Goal: Task Accomplishment & Management: Manage account settings

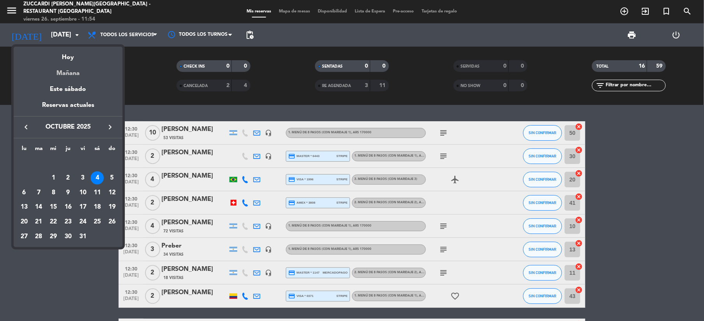
click at [65, 70] on div "Mañana" at bounding box center [68, 71] width 109 height 16
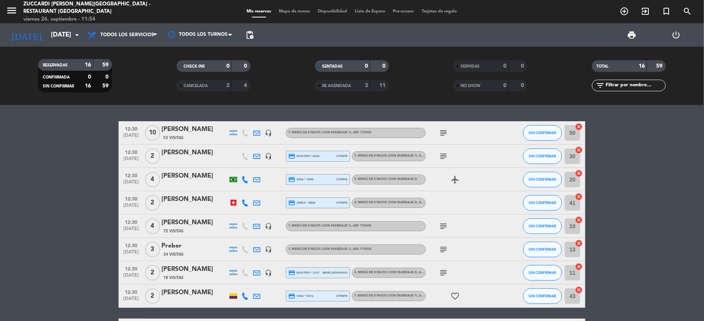
type input "[DATE]"
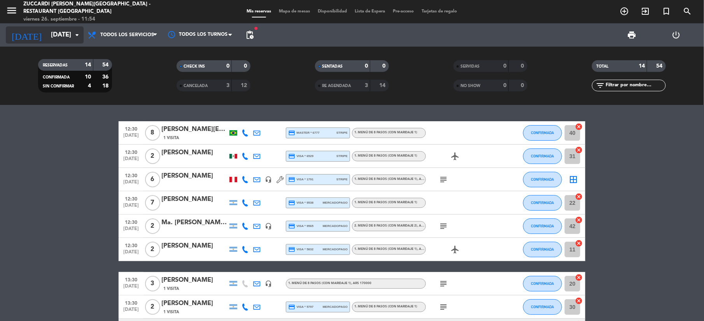
click at [47, 33] on input "[DATE]" at bounding box center [89, 35] width 84 height 15
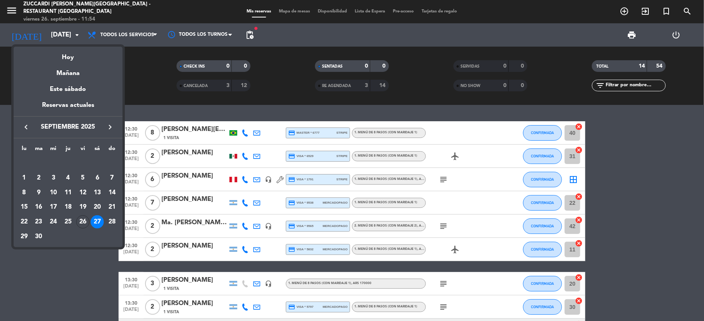
click at [16, 11] on div at bounding box center [352, 160] width 704 height 321
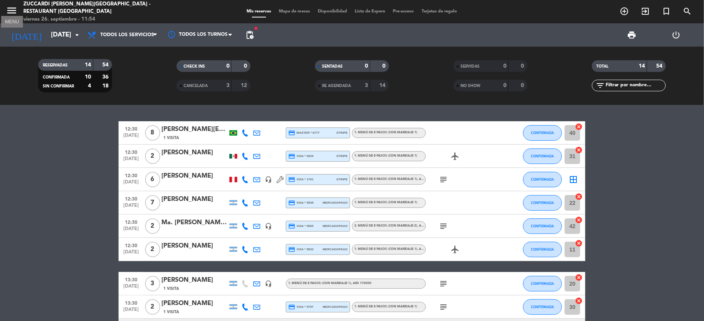
click at [16, 11] on icon "menu" at bounding box center [12, 11] width 12 height 12
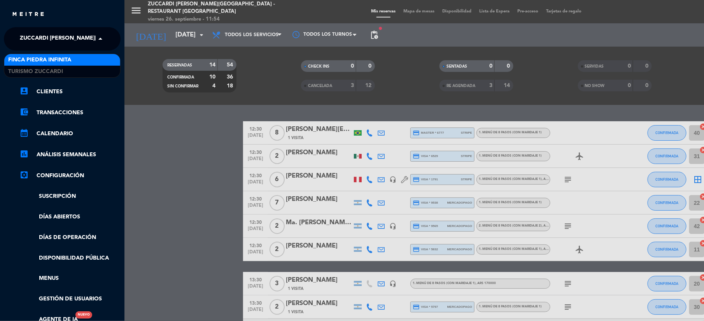
click at [55, 36] on span "Zuccardi [PERSON_NAME][GEOGRAPHIC_DATA] - Restaurant [GEOGRAPHIC_DATA]" at bounding box center [136, 39] width 232 height 16
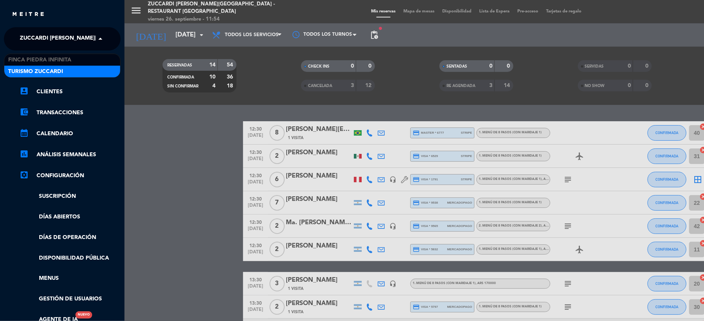
click at [33, 69] on span "Turismo Zuccardi" at bounding box center [35, 71] width 55 height 9
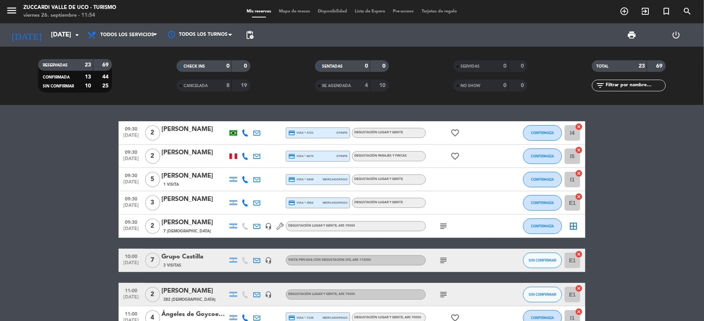
click at [246, 135] on icon at bounding box center [244, 132] width 7 height 7
click at [236, 122] on span "Copiar" at bounding box center [237, 119] width 16 height 8
click at [240, 156] on div "09:30 [DATE] 2 [PERSON_NAME] del Rio credit_card visa * 8670 stripe Degustación…" at bounding box center [352, 156] width 467 height 23
click at [242, 156] on icon at bounding box center [244, 156] width 7 height 7
click at [232, 139] on span "Copiar" at bounding box center [238, 143] width 16 height 8
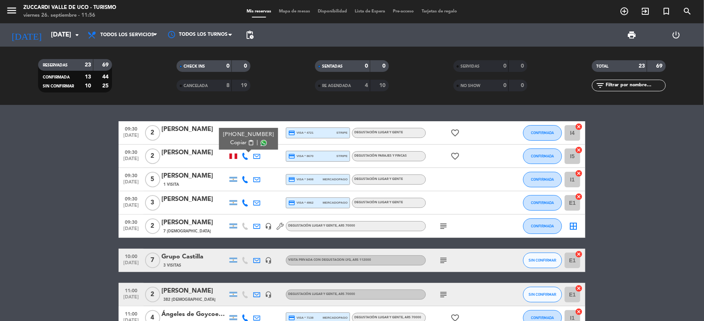
click at [245, 180] on icon at bounding box center [244, 179] width 7 height 7
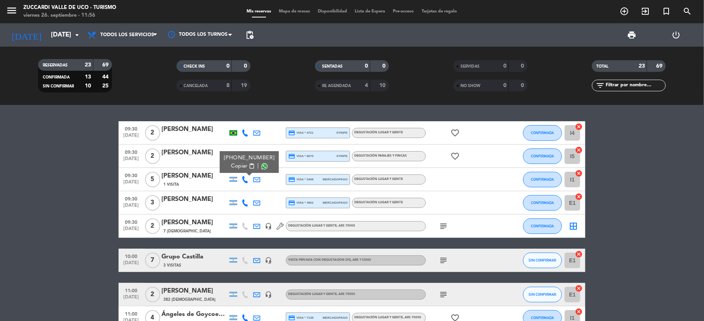
click at [237, 168] on span "Copiar" at bounding box center [239, 166] width 16 height 8
click at [242, 199] on icon at bounding box center [244, 202] width 7 height 7
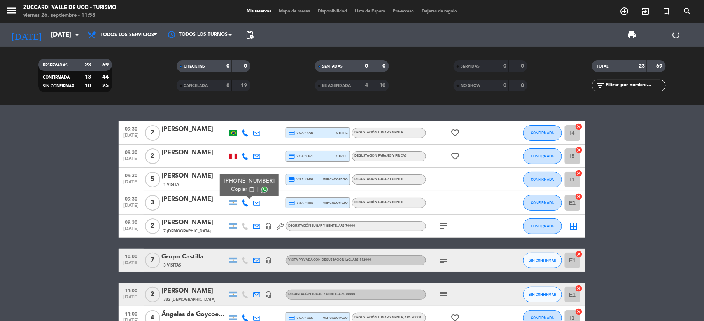
drag, startPoint x: 231, startPoint y: 181, endPoint x: 235, endPoint y: 190, distance: 10.8
click at [231, 181] on div "[PHONE_NUMBER]" at bounding box center [249, 181] width 51 height 8
click at [235, 190] on span "Copiar" at bounding box center [239, 189] width 16 height 8
click at [256, 227] on icon at bounding box center [256, 226] width 7 height 7
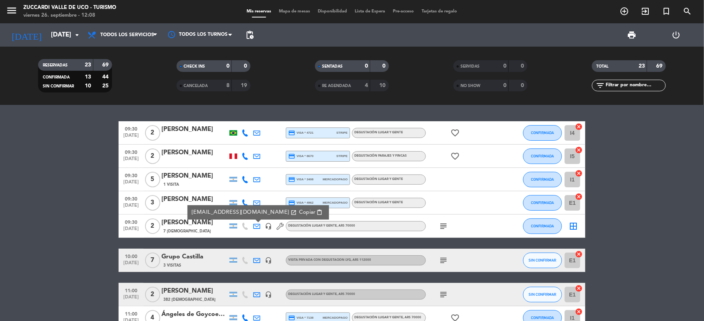
click at [257, 260] on icon at bounding box center [256, 260] width 7 height 7
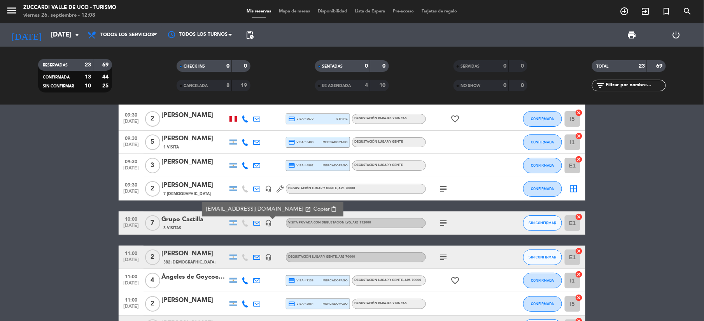
scroll to position [52, 0]
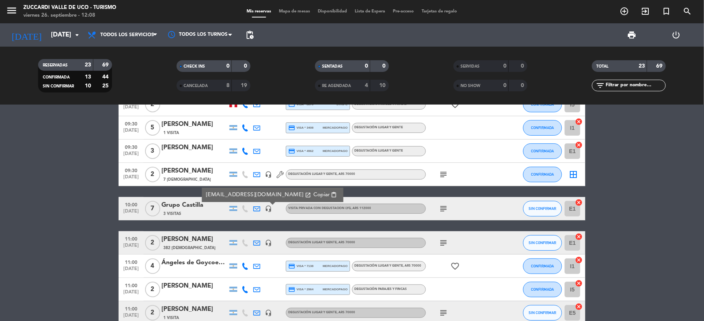
click at [257, 240] on icon at bounding box center [256, 242] width 7 height 7
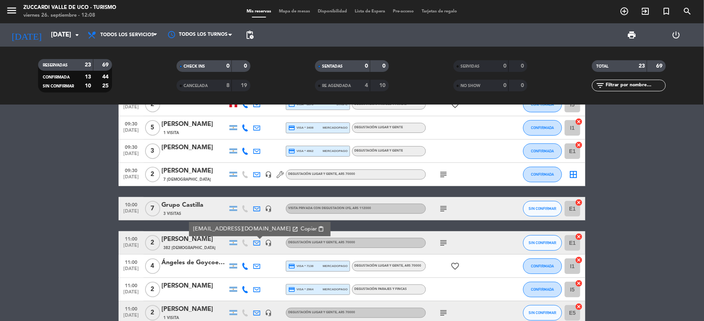
click at [245, 263] on icon at bounding box center [244, 266] width 7 height 7
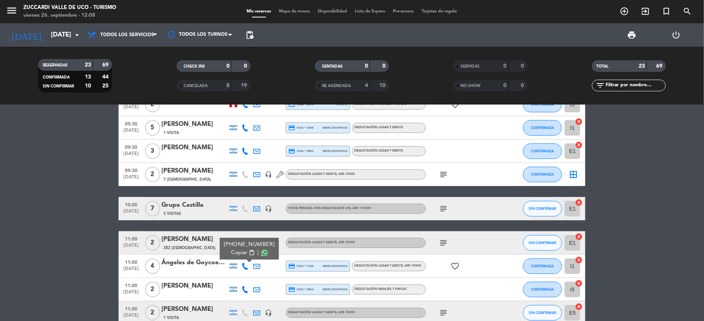
click at [238, 253] on span "Copiar" at bounding box center [239, 253] width 16 height 8
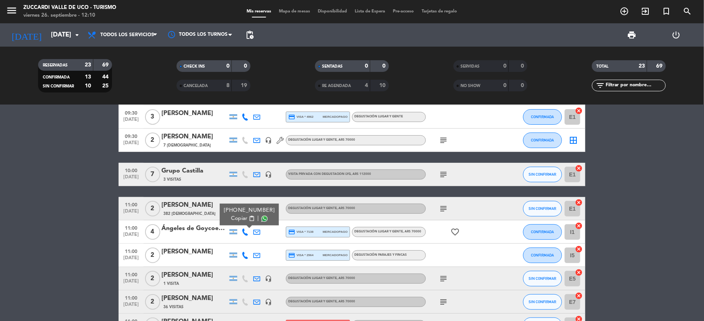
scroll to position [103, 0]
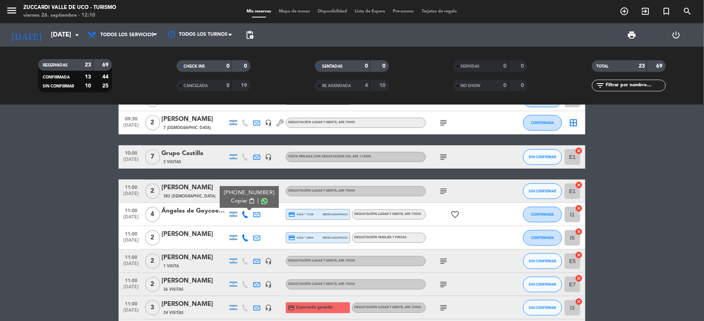
click at [242, 237] on icon at bounding box center [244, 237] width 7 height 7
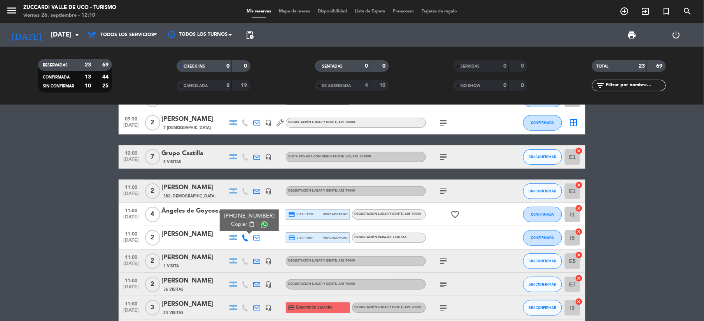
click at [239, 226] on span "Copiar" at bounding box center [239, 224] width 16 height 8
click at [257, 260] on icon at bounding box center [256, 261] width 7 height 7
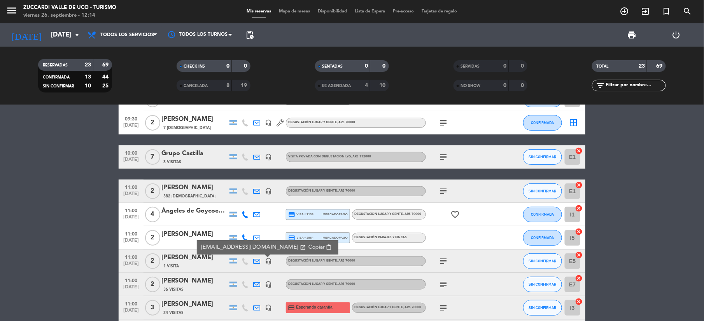
click at [445, 262] on icon "subject" at bounding box center [443, 261] width 9 height 9
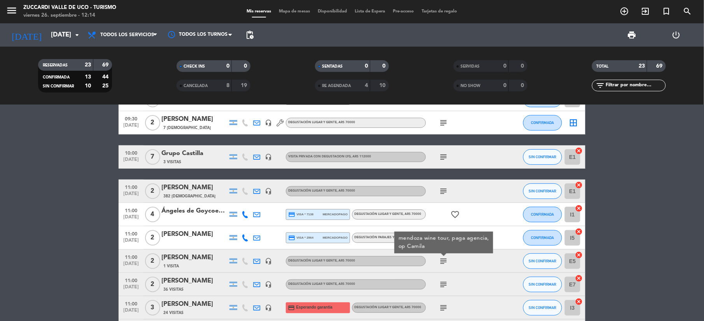
click at [258, 260] on icon at bounding box center [256, 261] width 7 height 7
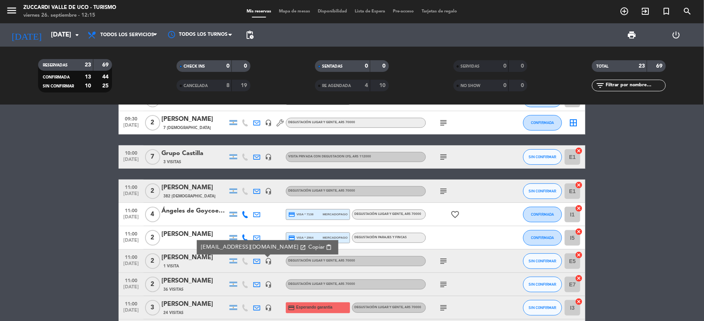
click at [308, 243] on span "Copiar" at bounding box center [316, 247] width 16 height 8
click at [9, 15] on icon "menu" at bounding box center [12, 11] width 12 height 12
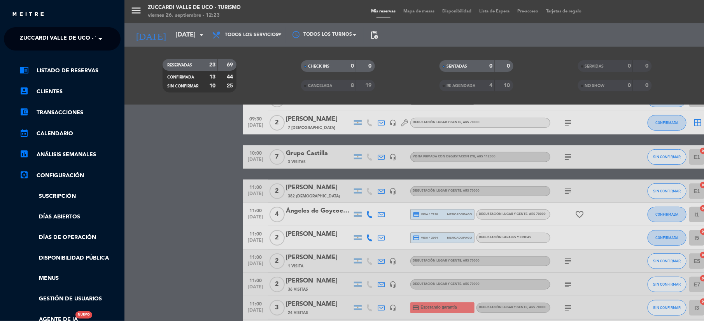
click at [41, 45] on span "Zuccardi Valle de Uco - Turismo" at bounding box center [70, 39] width 100 height 16
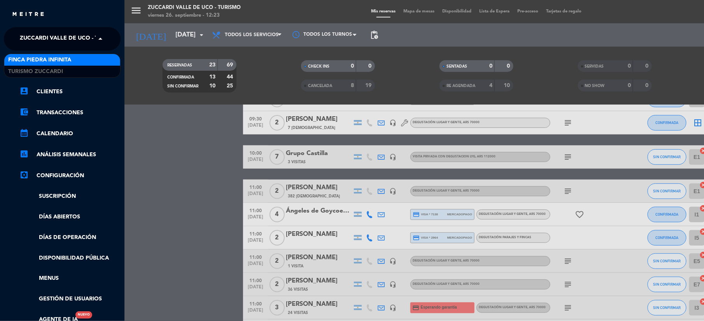
click at [47, 57] on span "Finca Piedra Infinita" at bounding box center [39, 60] width 63 height 9
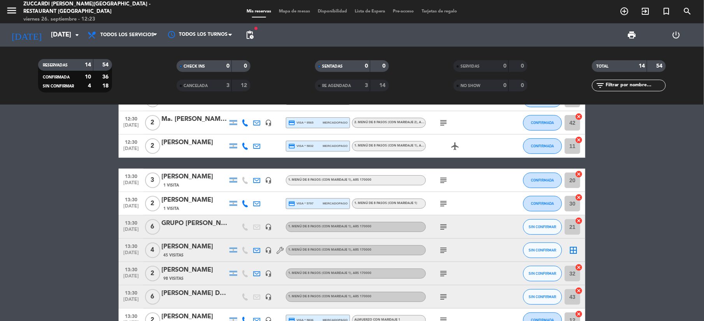
click at [288, 13] on span "Mapa de mesas" at bounding box center [294, 11] width 39 height 4
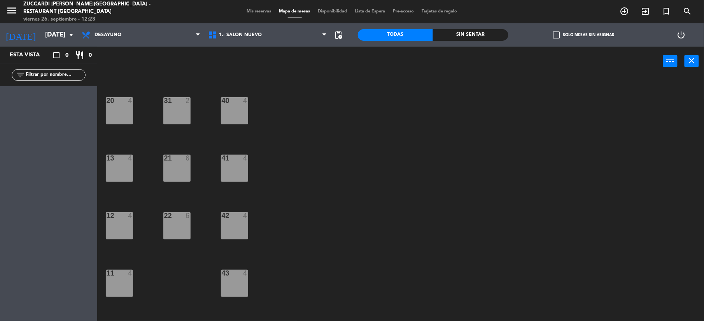
scroll to position [83, 0]
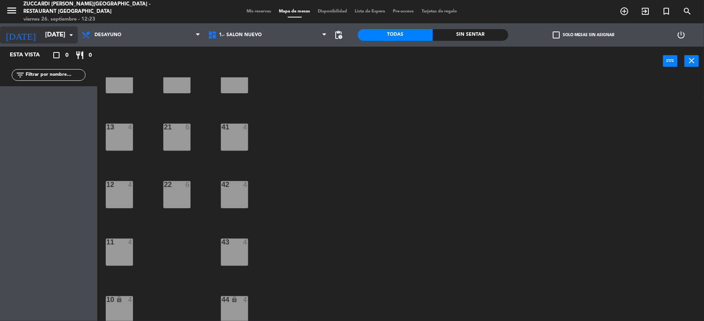
click at [47, 28] on input "[DATE]" at bounding box center [83, 35] width 84 height 15
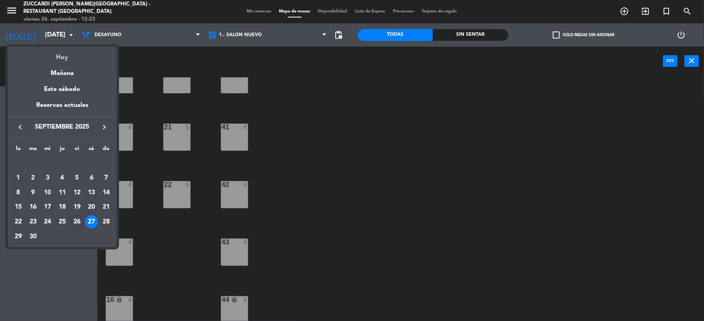
click at [58, 58] on div "Hoy" at bounding box center [62, 55] width 109 height 16
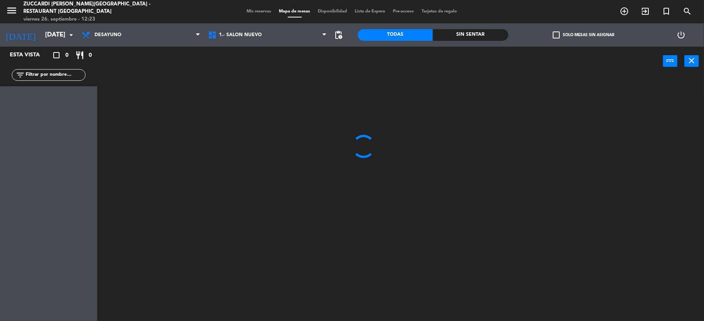
scroll to position [0, 0]
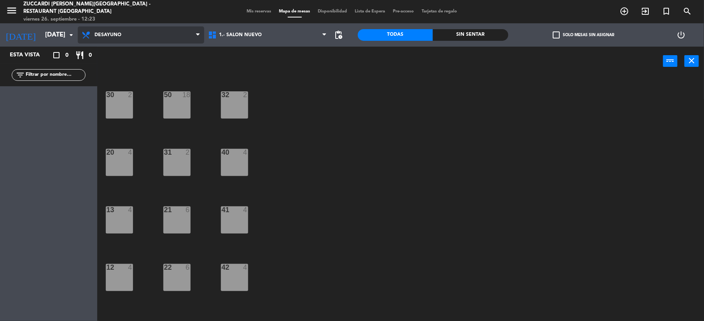
click at [139, 29] on span "Desayuno" at bounding box center [141, 34] width 126 height 17
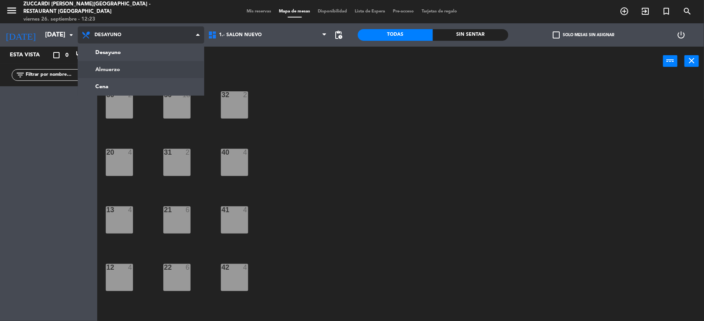
click at [121, 70] on ng-component "menu Zuccardi [PERSON_NAME][GEOGRAPHIC_DATA] - Restaurant [GEOGRAPHIC_DATA] [DA…" at bounding box center [352, 161] width 704 height 323
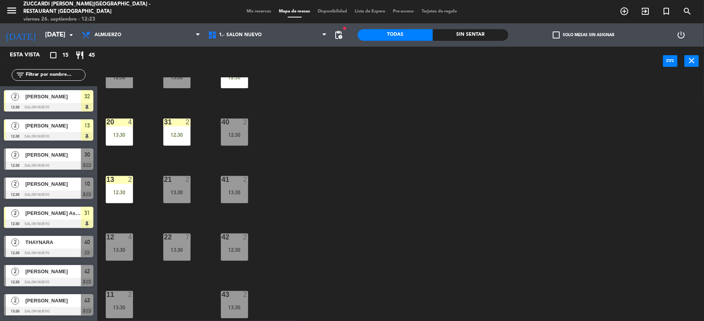
scroll to position [83, 0]
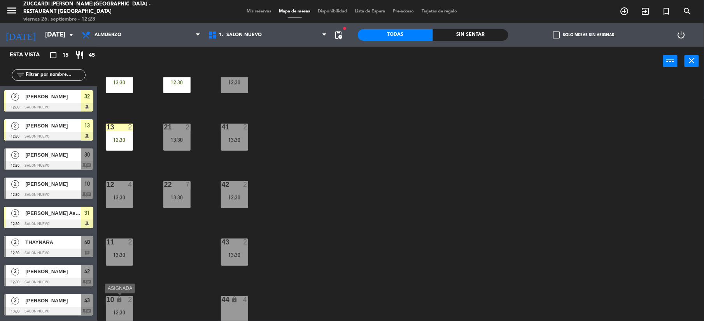
click at [127, 312] on div "12:30" at bounding box center [119, 312] width 27 height 5
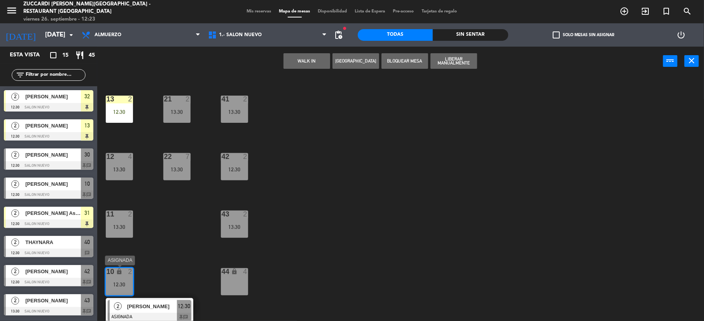
click at [152, 302] on span "[PERSON_NAME]" at bounding box center [152, 306] width 50 height 8
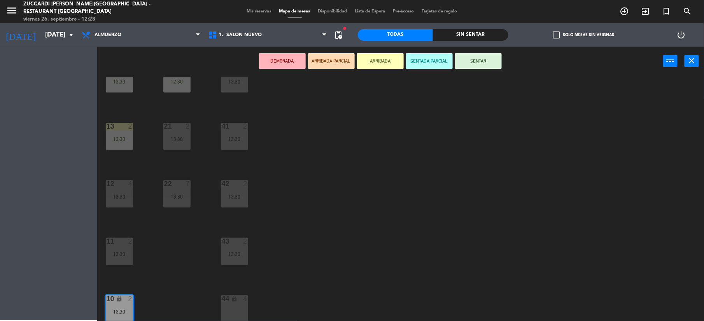
scroll to position [83, 0]
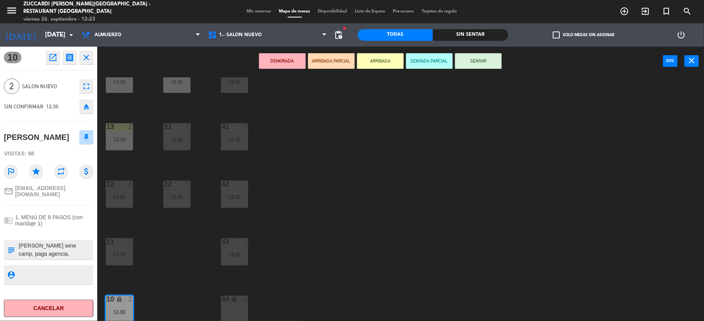
click at [380, 66] on button "ARRIBADA" at bounding box center [380, 61] width 47 height 16
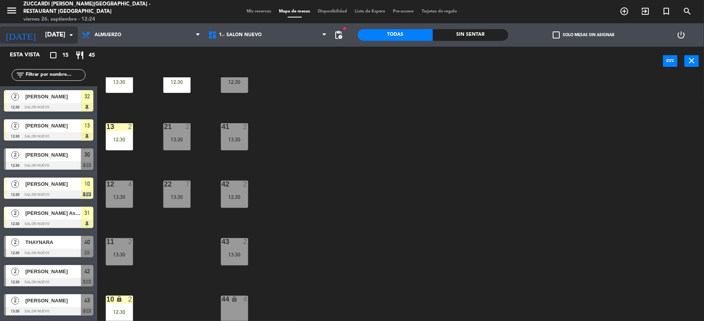
click at [41, 34] on input "[DATE]" at bounding box center [83, 35] width 84 height 15
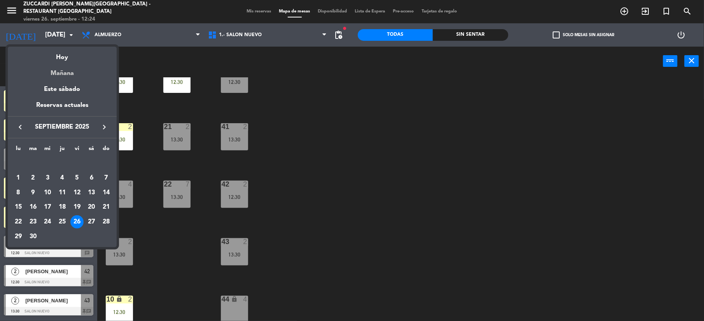
click at [66, 72] on div "Mañana" at bounding box center [62, 71] width 109 height 16
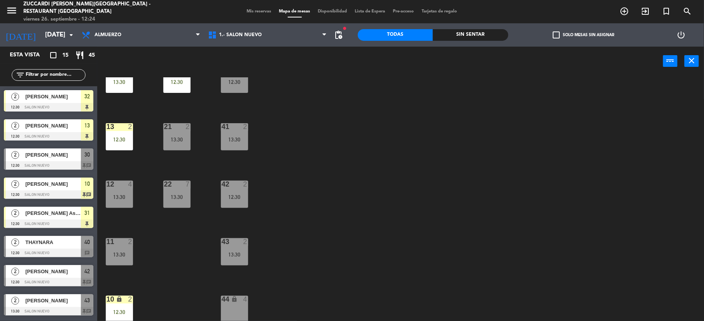
type input "[DATE]"
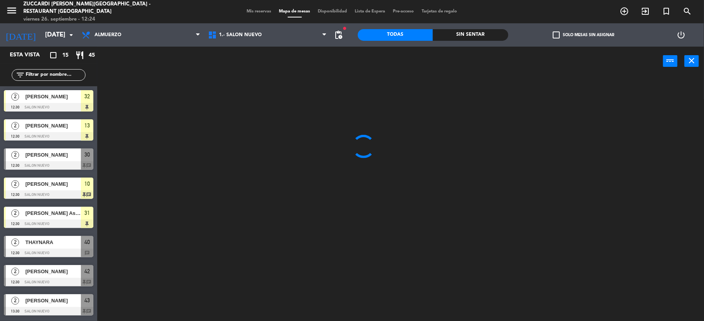
scroll to position [0, 0]
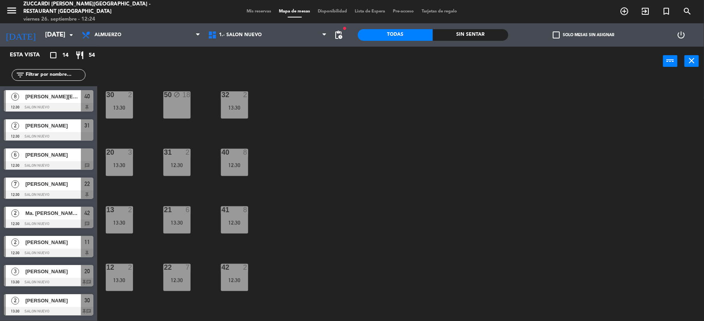
click at [2, 11] on div "menu Zuccardi [PERSON_NAME][GEOGRAPHIC_DATA] - Restaurant [GEOGRAPHIC_DATA] [DA…" at bounding box center [88, 11] width 176 height 23
click at [11, 13] on icon "menu" at bounding box center [12, 11] width 12 height 12
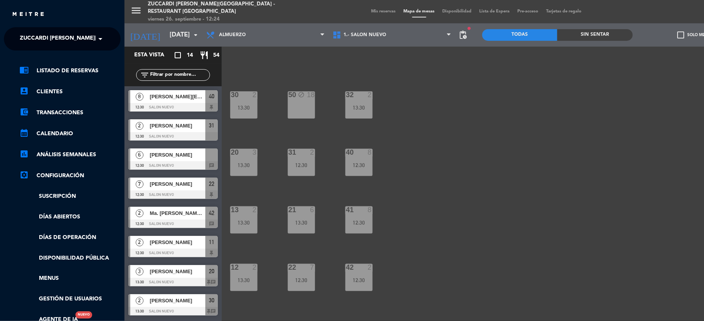
click at [42, 51] on div "chrome_reader_mode Listado de Reservas account_box Clientes account_balance_wal…" at bounding box center [62, 199] width 128 height 297
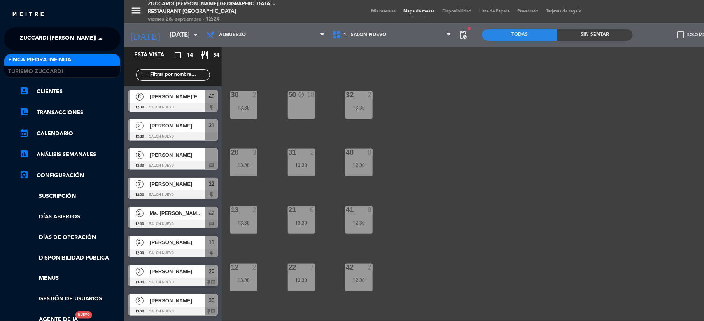
click at [47, 44] on span "Zuccardi [PERSON_NAME][GEOGRAPHIC_DATA] - Restaurant [GEOGRAPHIC_DATA]" at bounding box center [136, 39] width 232 height 16
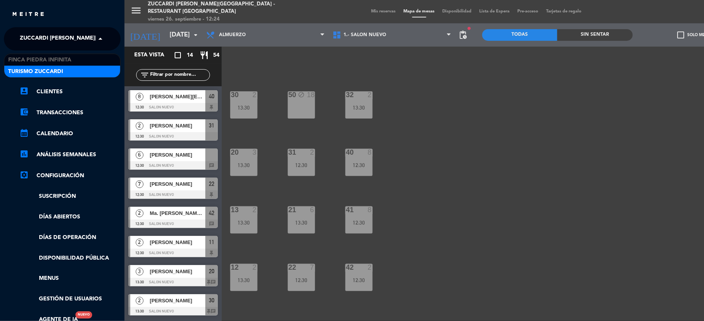
click at [44, 67] on span "Turismo Zuccardi" at bounding box center [35, 71] width 55 height 9
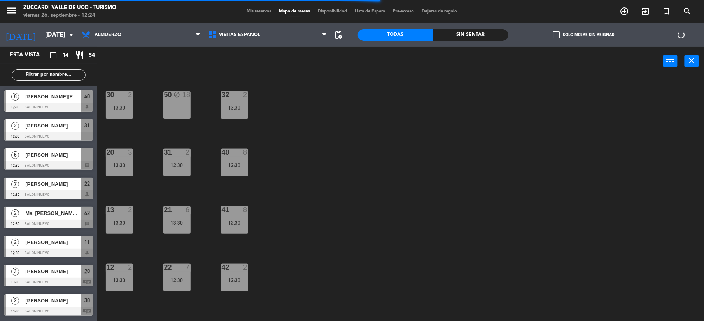
click at [253, 13] on span "Mis reservas" at bounding box center [259, 11] width 32 height 4
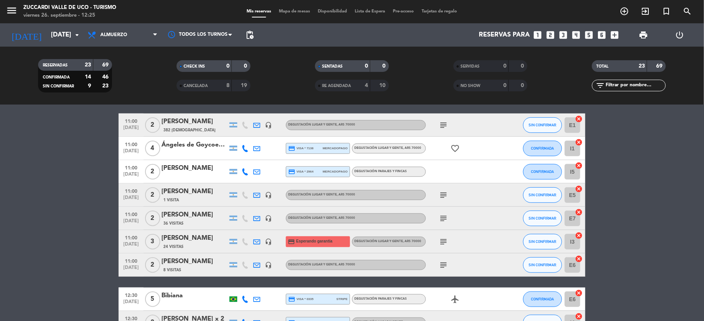
scroll to position [207, 0]
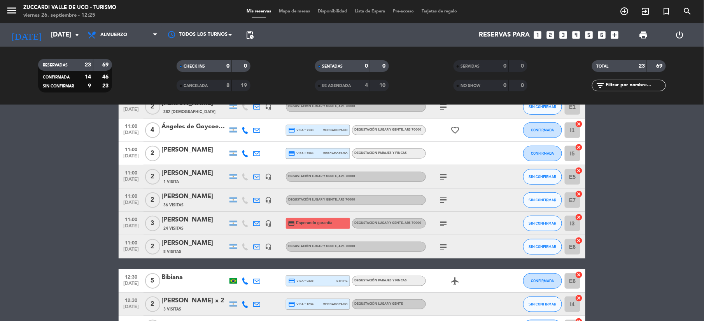
click at [440, 177] on icon "subject" at bounding box center [443, 176] width 9 height 9
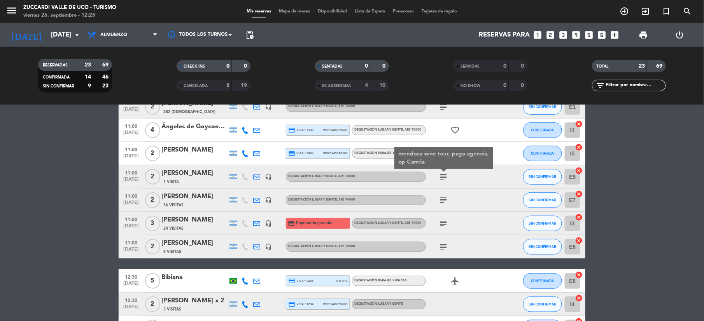
click at [260, 176] on icon at bounding box center [256, 176] width 7 height 7
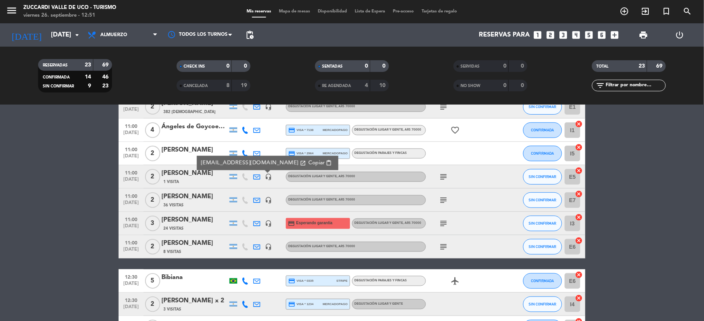
click at [257, 199] on icon at bounding box center [256, 200] width 7 height 7
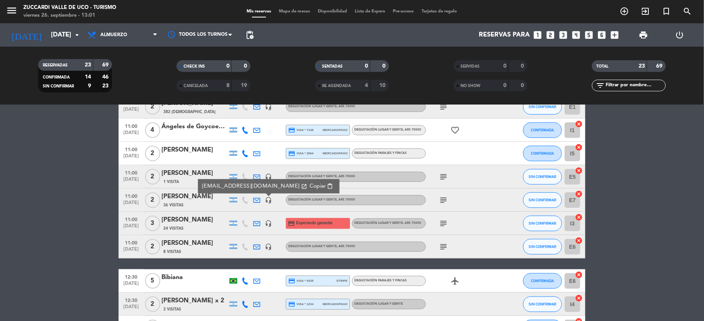
click at [257, 222] on icon at bounding box center [256, 223] width 7 height 7
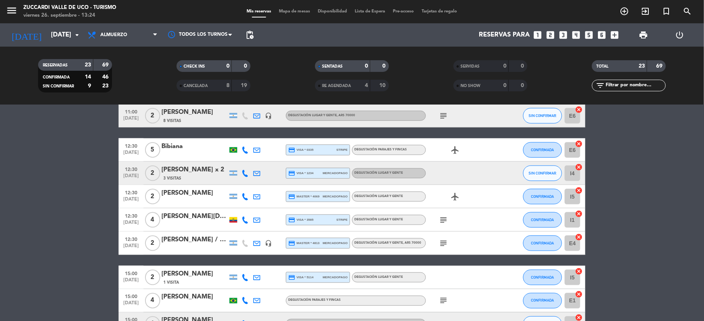
scroll to position [363, 0]
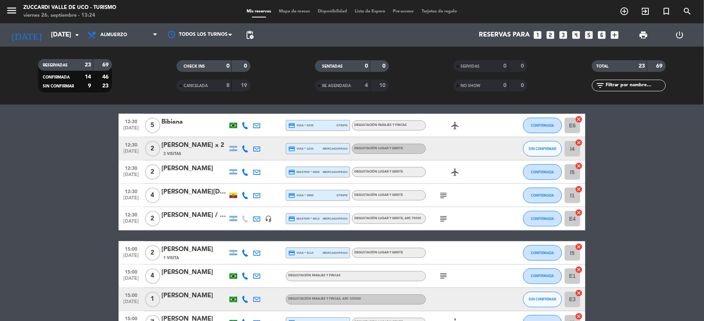
click at [245, 128] on icon at bounding box center [244, 125] width 7 height 7
click at [229, 111] on span "Copiar" at bounding box center [237, 112] width 16 height 8
click at [243, 147] on icon at bounding box center [244, 148] width 7 height 7
click at [232, 137] on span "Copiar" at bounding box center [239, 135] width 16 height 8
click at [245, 170] on icon at bounding box center [244, 172] width 7 height 7
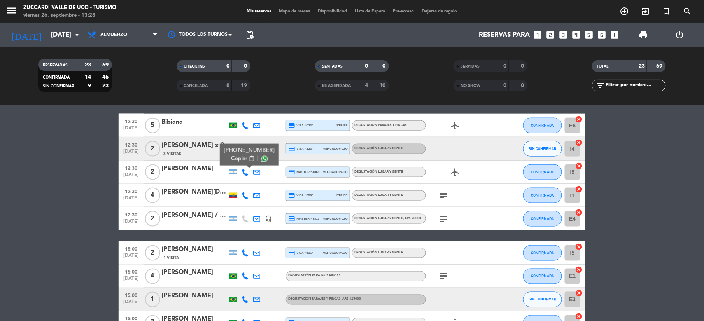
click at [241, 162] on span "Copiar" at bounding box center [239, 159] width 16 height 8
click at [242, 194] on icon at bounding box center [244, 195] width 7 height 7
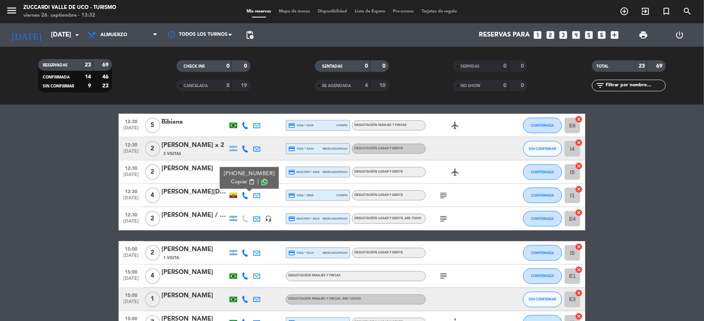
click at [235, 184] on span "Copiar" at bounding box center [239, 182] width 16 height 8
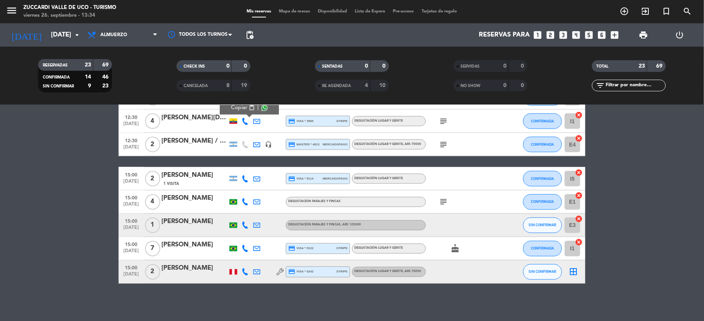
scroll to position [438, 0]
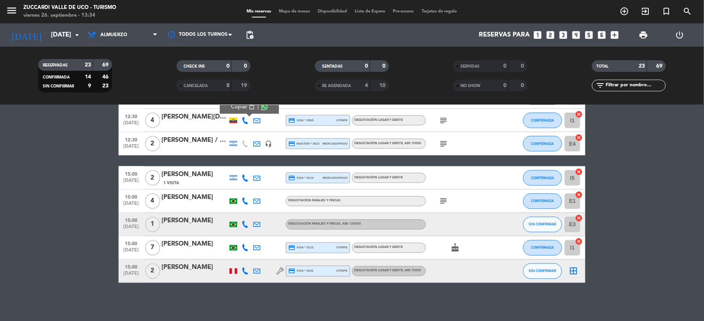
click at [245, 180] on icon at bounding box center [244, 178] width 7 height 7
click at [241, 167] on span "Copiar" at bounding box center [239, 165] width 16 height 8
click at [243, 200] on icon at bounding box center [244, 201] width 7 height 7
click at [236, 191] on span "Copiar" at bounding box center [237, 188] width 16 height 8
click at [246, 224] on icon at bounding box center [244, 224] width 7 height 7
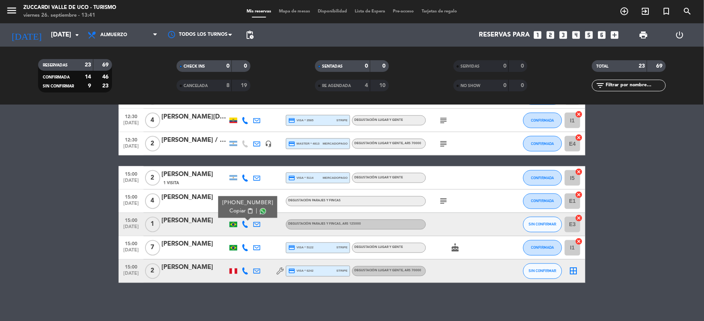
click at [234, 208] on span "Copiar" at bounding box center [237, 211] width 16 height 8
click at [242, 249] on icon at bounding box center [244, 248] width 7 height 7
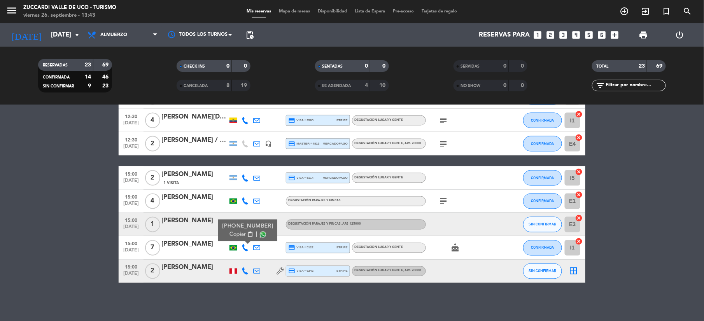
click at [243, 236] on span "Copiar" at bounding box center [237, 235] width 16 height 8
click at [245, 269] on icon at bounding box center [244, 271] width 7 height 7
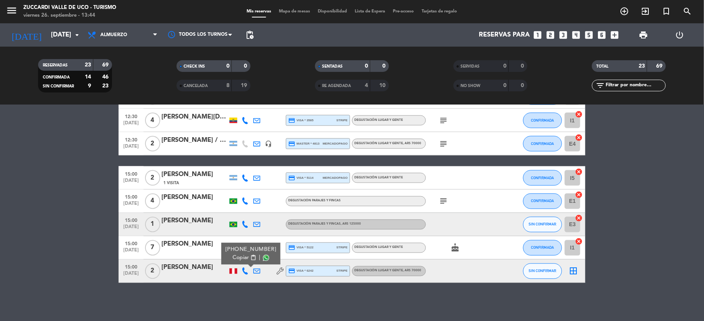
click at [238, 255] on span "Copiar" at bounding box center [240, 258] width 16 height 8
